Goal: Find specific page/section: Find specific page/section

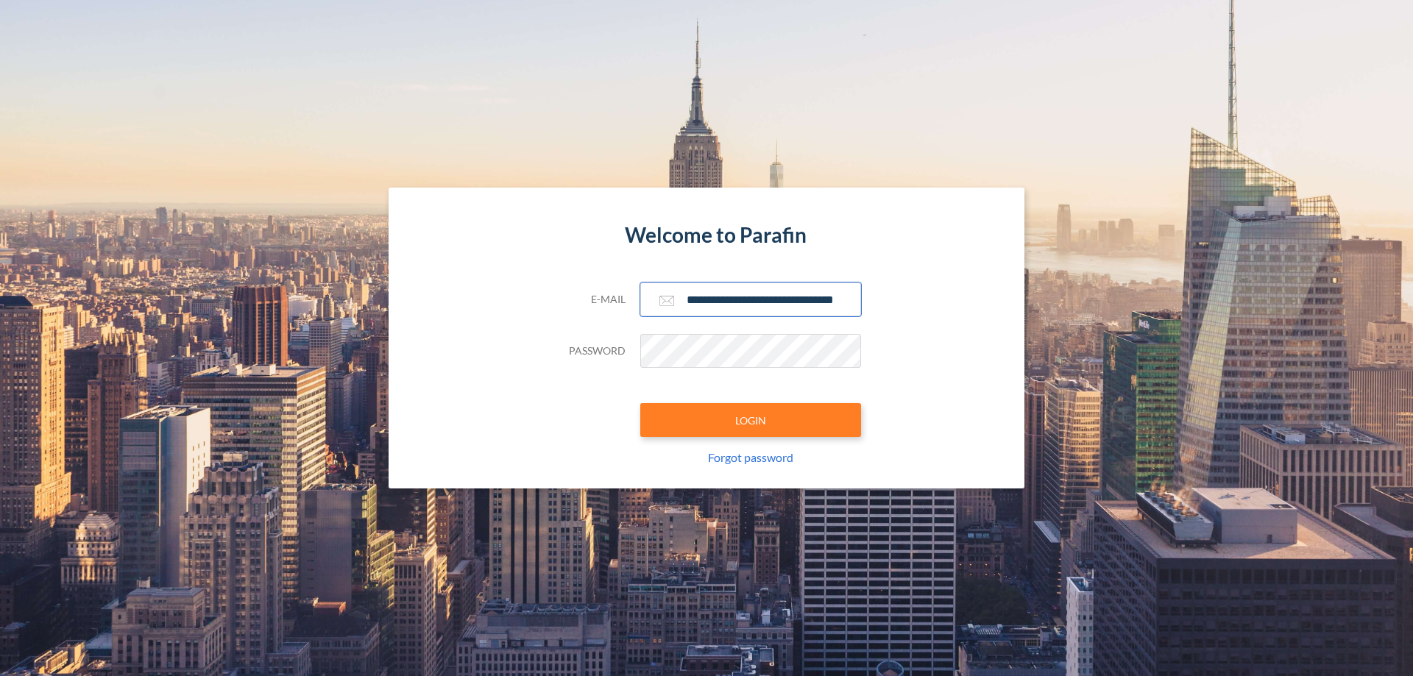
type input "**********"
click at [751, 420] on button "LOGIN" at bounding box center [750, 420] width 221 height 34
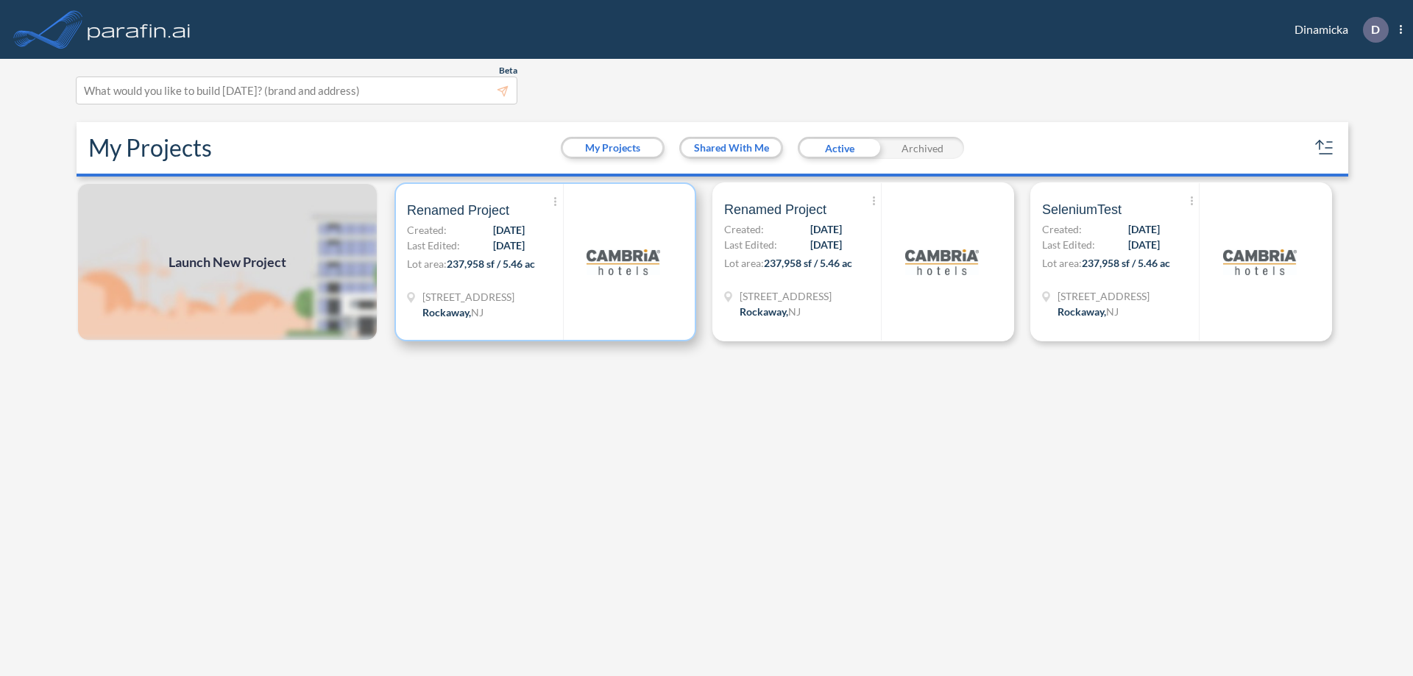
scroll to position [4, 0]
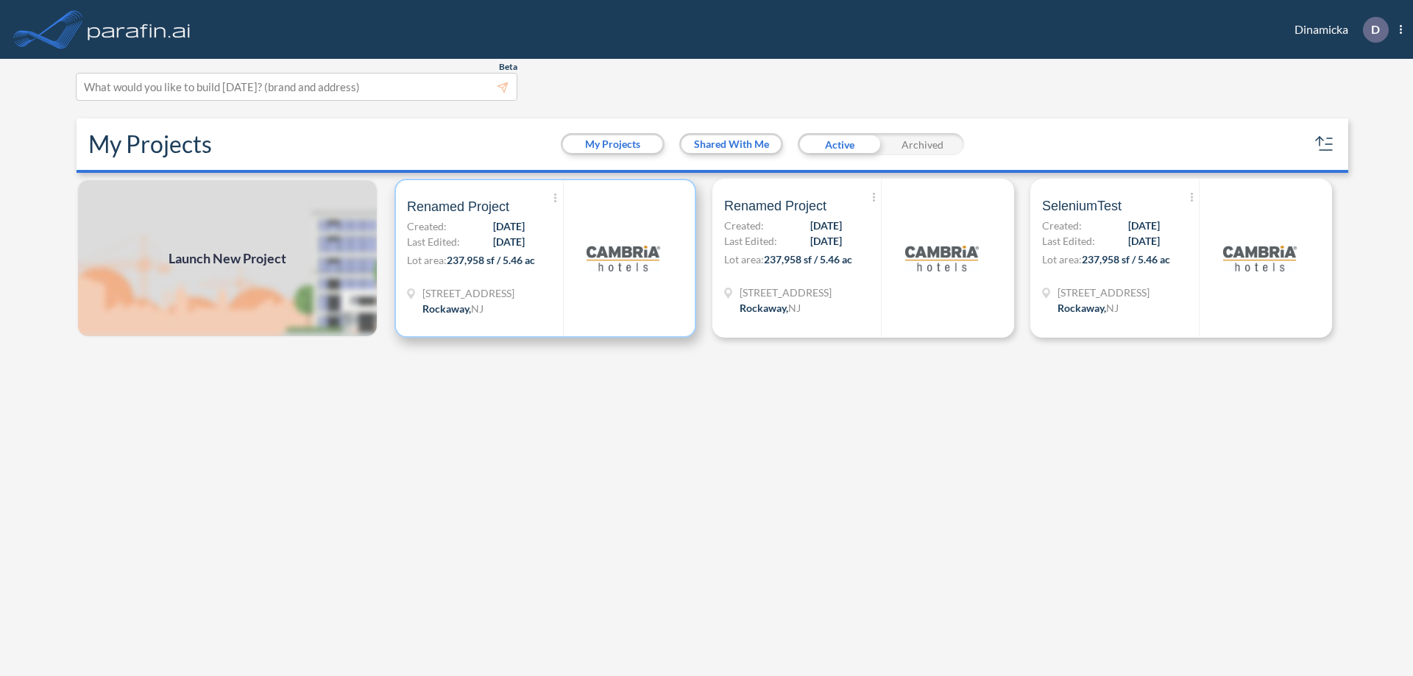
click at [545, 258] on p "Lot area: 237,958 sf / 5.46 ac" at bounding box center [485, 262] width 156 height 21
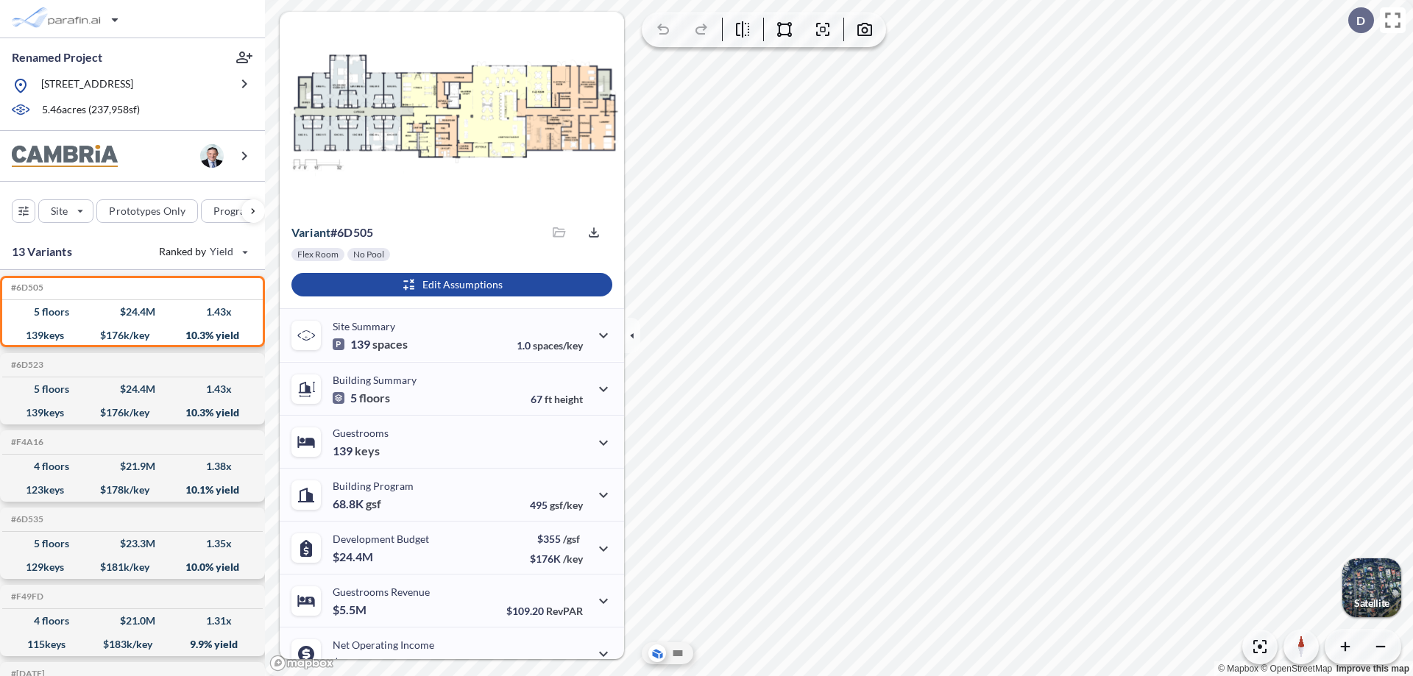
scroll to position [74, 0]
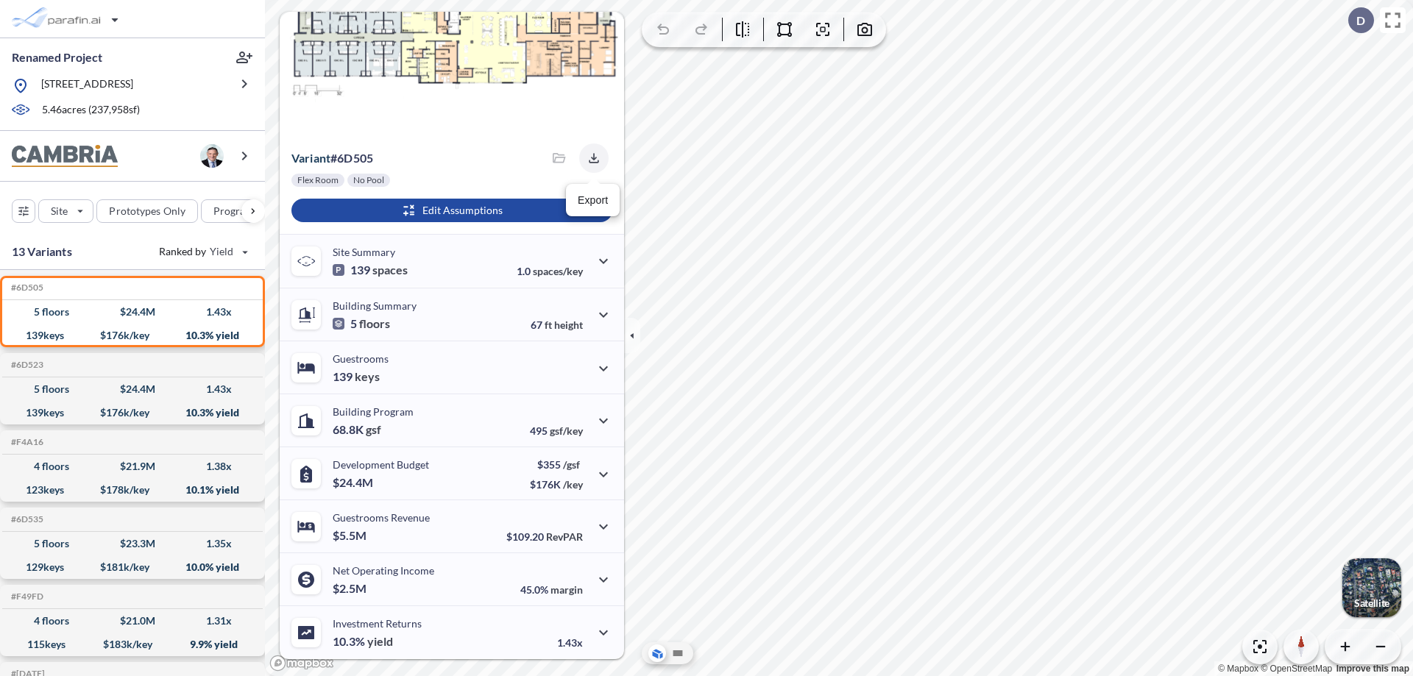
click at [590, 158] on icon "button" at bounding box center [594, 158] width 10 height 10
